Goal: Information Seeking & Learning: Learn about a topic

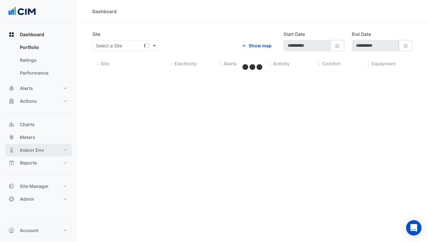
click at [44, 151] on button "Indoor Env" at bounding box center [38, 150] width 67 height 13
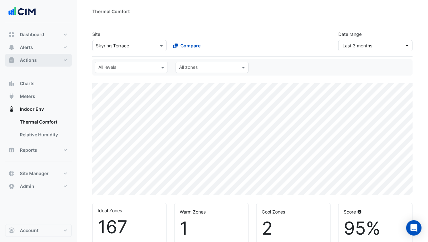
click at [36, 61] on span "Actions" at bounding box center [28, 60] width 17 height 6
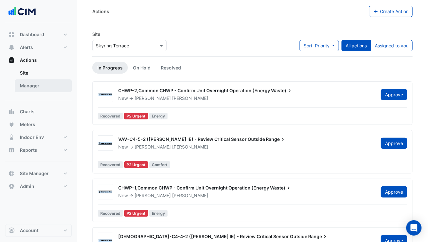
click at [38, 86] on link "Manager" at bounding box center [43, 85] width 57 height 13
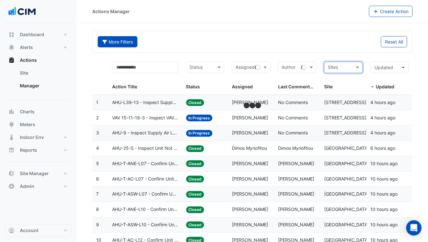
click at [122, 41] on button "More Filters" at bounding box center [118, 41] width 40 height 11
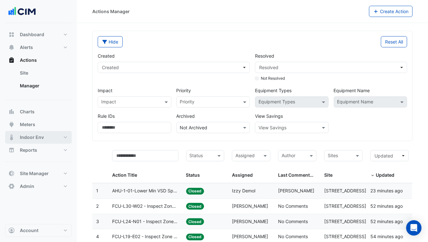
click at [52, 138] on button "Indoor Env" at bounding box center [38, 137] width 67 height 13
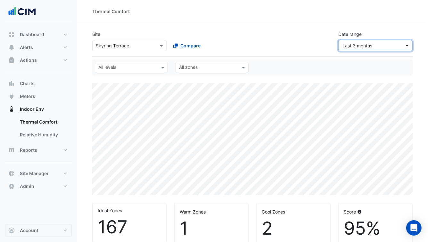
click at [364, 40] on button "Last 3 months" at bounding box center [375, 45] width 74 height 11
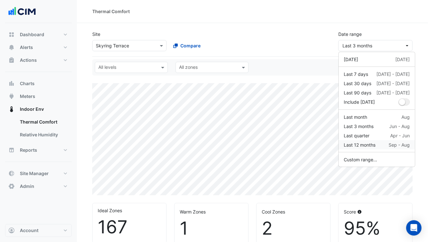
click at [374, 143] on div "Last 12 months" at bounding box center [360, 145] width 32 height 7
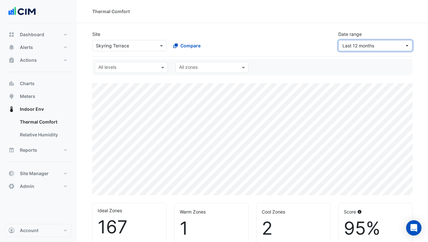
click at [362, 48] on span "Last 12 months" at bounding box center [374, 45] width 62 height 7
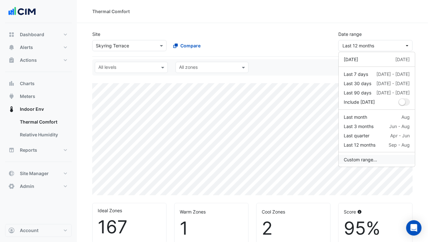
click at [376, 158] on button "Custom range..." at bounding box center [377, 159] width 76 height 9
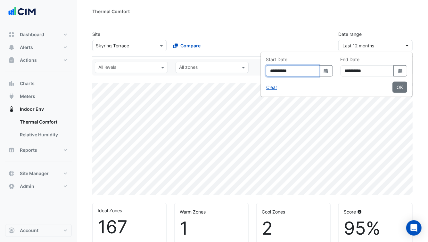
click at [275, 71] on input "**********" at bounding box center [292, 70] width 53 height 11
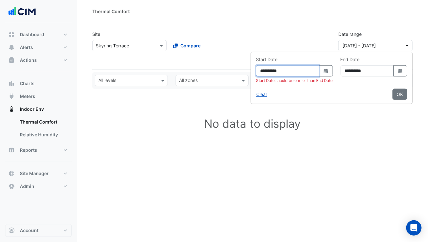
type input "**********"
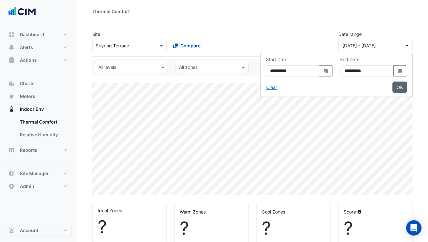
click at [397, 87] on button "OK" at bounding box center [400, 87] width 15 height 11
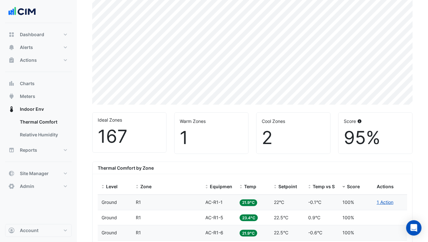
scroll to position [123, 0]
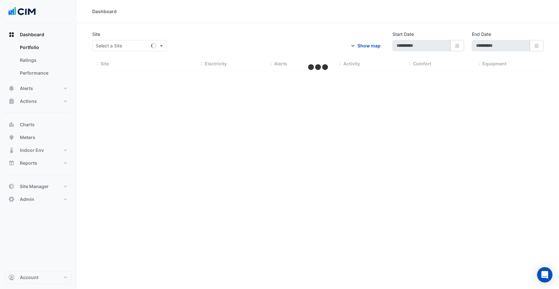
type input "**********"
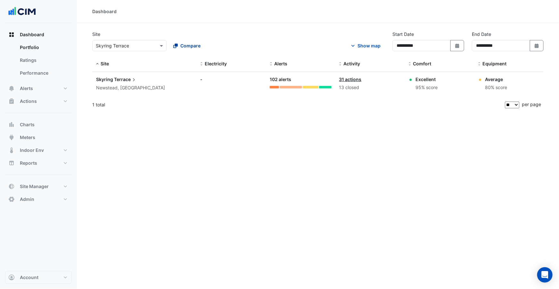
click at [185, 45] on span "Compare" at bounding box center [190, 45] width 20 height 7
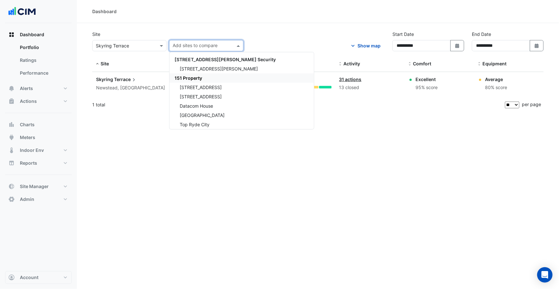
click at [191, 81] on div "151 Property" at bounding box center [242, 77] width 145 height 9
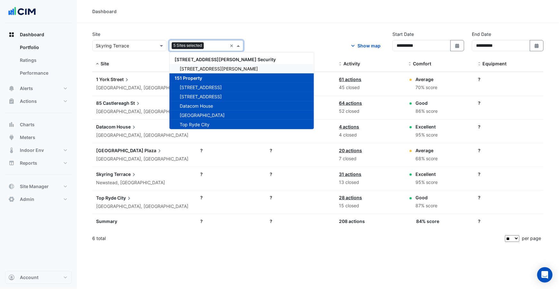
click at [170, 20] on div "Dashboard" at bounding box center [318, 11] width 482 height 23
